Goal: Information Seeking & Learning: Learn about a topic

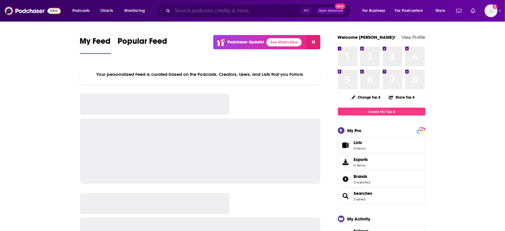
click at [235, 13] on input "Search podcasts, credits, & more..." at bounding box center [236, 10] width 128 height 9
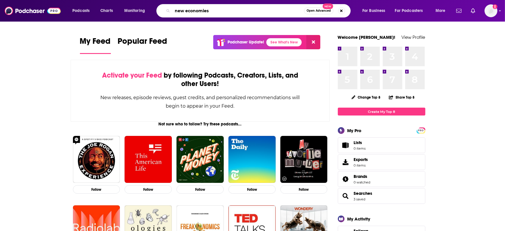
type input "new economies"
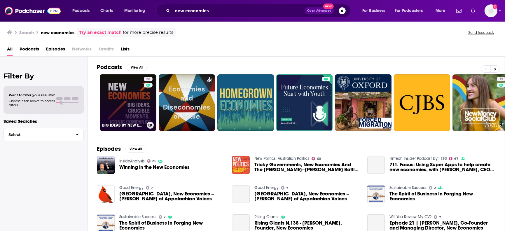
click at [142, 93] on link "26 BIG IDEAS BY NEW ECONOMIES" at bounding box center [128, 102] width 57 height 57
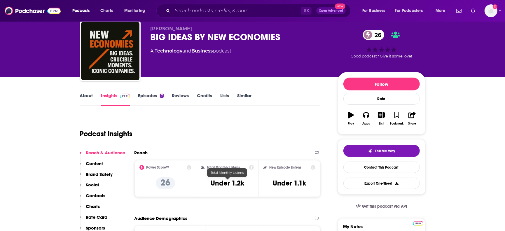
scroll to position [19, 0]
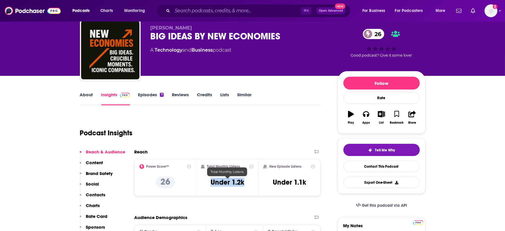
drag, startPoint x: 244, startPoint y: 182, endPoint x: 208, endPoint y: 182, distance: 36.4
click at [208, 182] on div "Total Monthly Listens Under 1.2k" at bounding box center [227, 177] width 53 height 27
copy h3 "Under 1.2k"
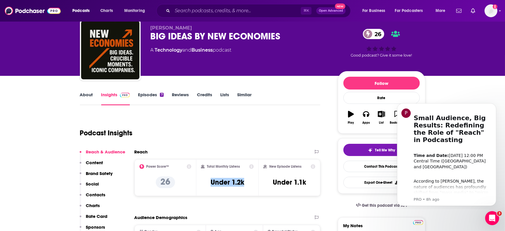
scroll to position [0, 0]
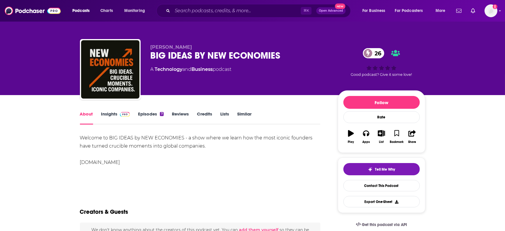
click at [160, 113] on div "7" at bounding box center [161, 114] width 3 height 4
click at [153, 111] on link "Episodes 7" at bounding box center [150, 117] width 25 height 13
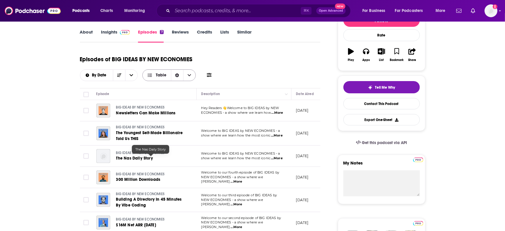
scroll to position [85, 0]
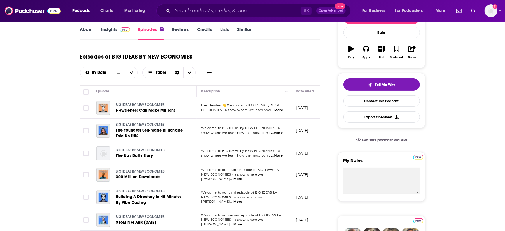
click at [277, 133] on span "...More" at bounding box center [277, 133] width 12 height 5
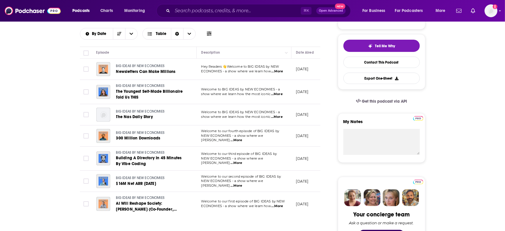
scroll to position [126, 0]
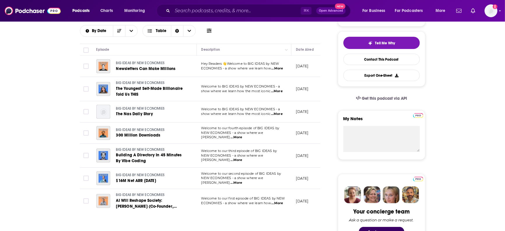
click at [277, 137] on td "Welcome to our fourth episode of BIG IDEAS by NEW ECONOMIES - a show where we l…" at bounding box center [243, 132] width 95 height 21
click at [242, 135] on span "...More" at bounding box center [236, 137] width 12 height 5
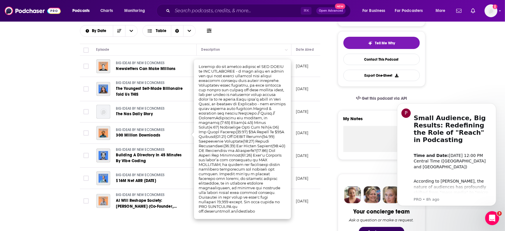
scroll to position [0, 0]
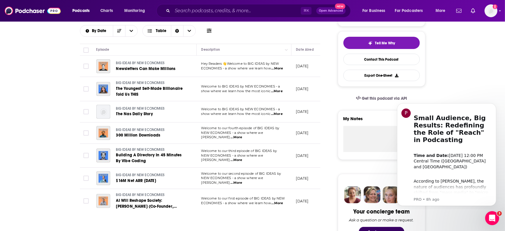
click at [242, 180] on span "...More" at bounding box center [236, 182] width 12 height 5
click at [280, 27] on div "Episodes of BIG IDEAS BY NEW ECONOMIES By Date Table" at bounding box center [200, 22] width 240 height 29
click at [278, 66] on span "...More" at bounding box center [277, 68] width 12 height 5
